Goal: Task Accomplishment & Management: Manage account settings

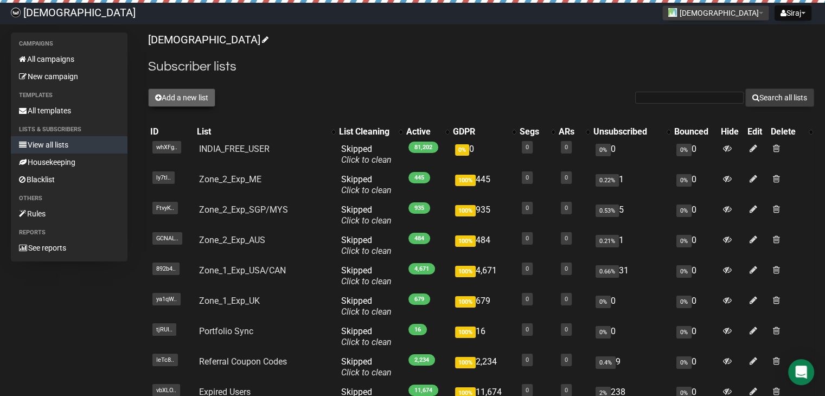
click at [185, 94] on button "Add a new list" at bounding box center [181, 97] width 67 height 18
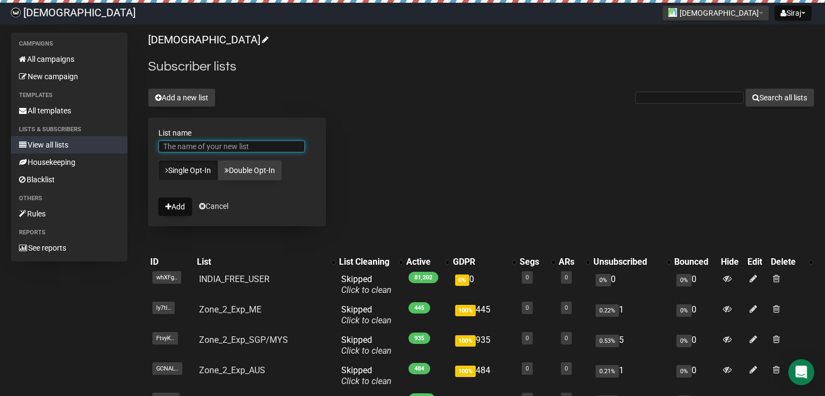
click at [193, 147] on input "List name" at bounding box center [231, 146] width 146 height 12
type input "Free users-[GEOGRAPHIC_DATA] and [GEOGRAPHIC_DATA]"
click at [171, 208] on icon "submit" at bounding box center [168, 207] width 6 height 8
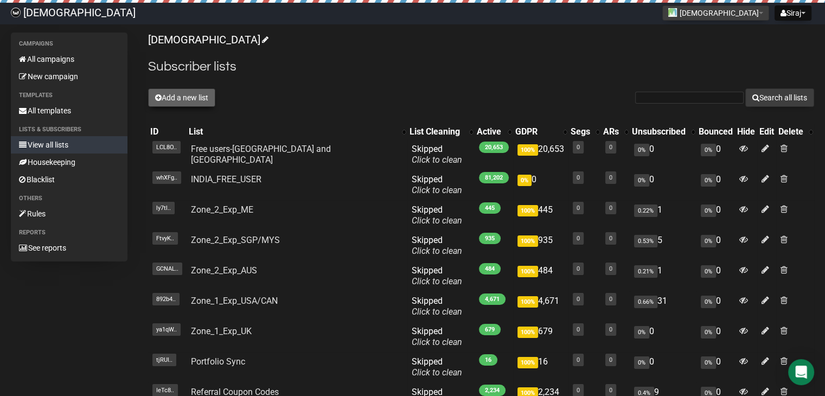
click at [156, 95] on icon at bounding box center [158, 98] width 7 height 8
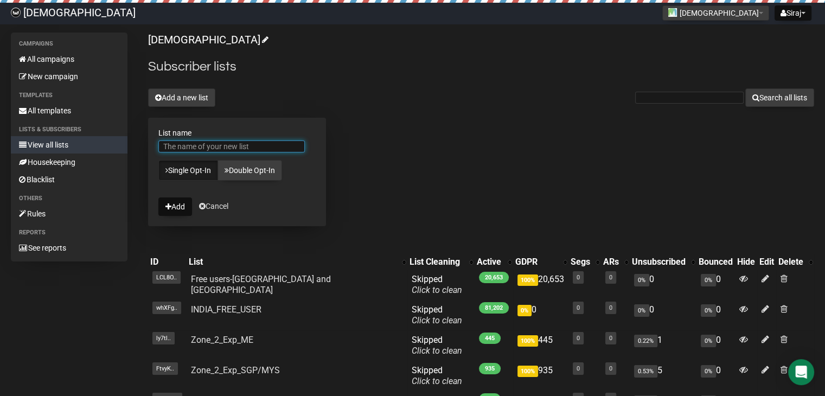
click at [191, 144] on input "List name" at bounding box center [231, 146] width 146 height 12
drag, startPoint x: 267, startPoint y: 144, endPoint x: 202, endPoint y: 148, distance: 65.2
click at [202, 148] on input "Free users-[GEOGRAPHIC_DATA] and [GEOGRAPHIC_DATA]" at bounding box center [231, 146] width 146 height 12
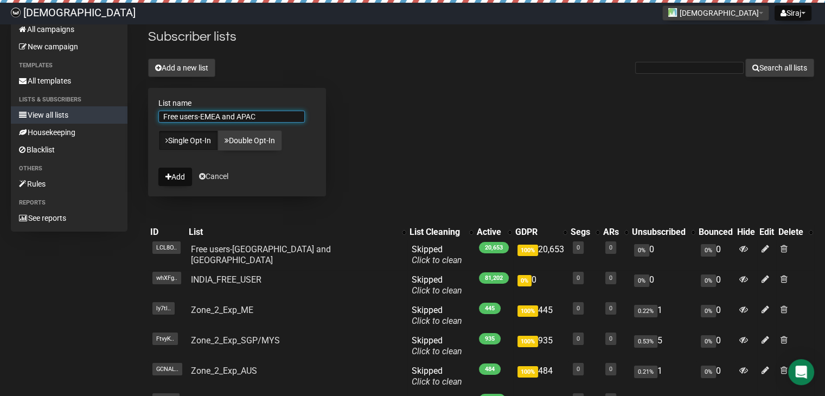
scroll to position [54, 0]
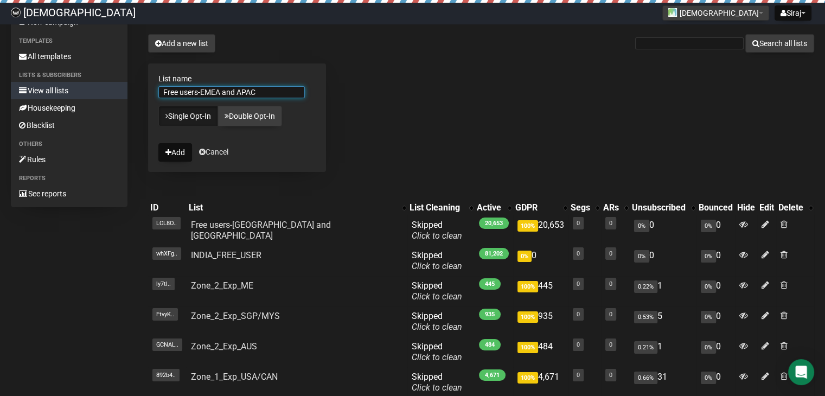
type input "Free users-EMEA and APAC"
click at [371, 122] on div "Islamicly Subscriber lists Add a new list Search all lists List name Free users…" at bounding box center [481, 270] width 666 height 584
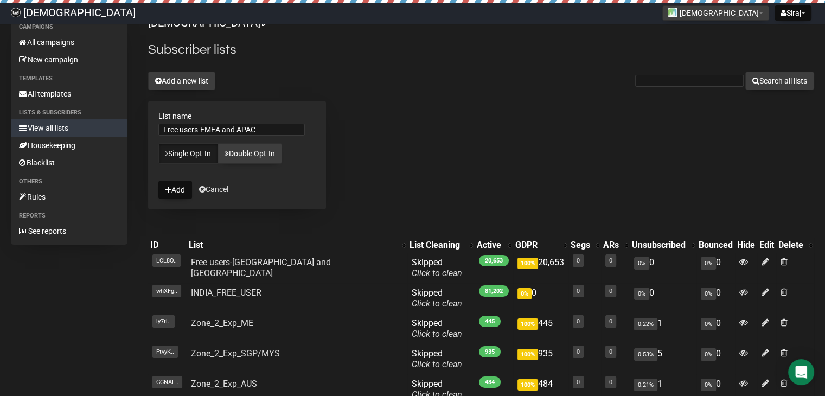
scroll to position [0, 0]
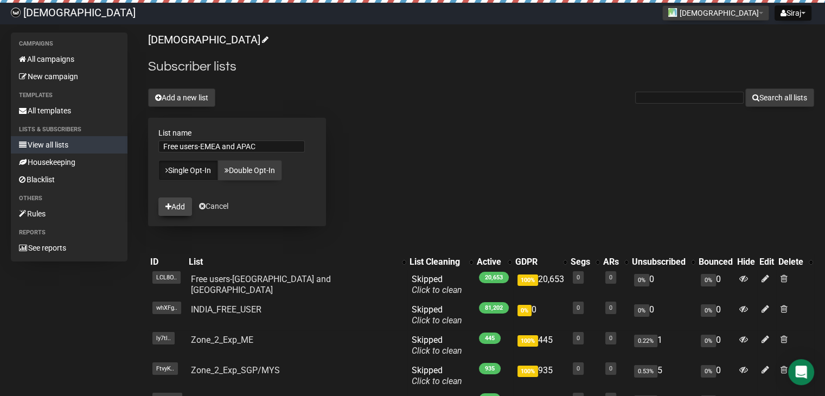
click at [168, 209] on icon "submit" at bounding box center [168, 207] width 6 height 8
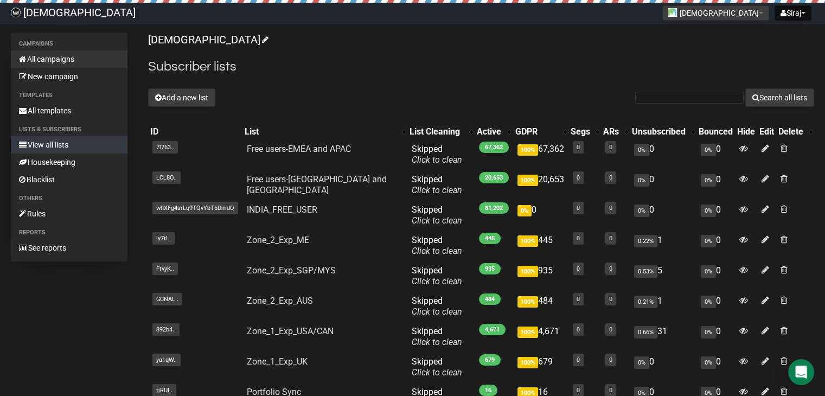
click at [63, 57] on link "All campaigns" at bounding box center [69, 58] width 117 height 17
